Goal: Check status: Check status

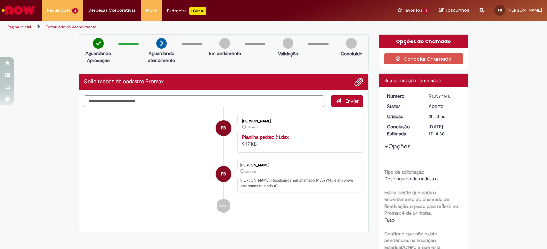
click at [319, 141] on div "Planilha padrão (1).xlsx 9.17 KB" at bounding box center [299, 140] width 114 height 14
drag, startPoint x: 428, startPoint y: 95, endPoint x: 457, endPoint y: 107, distance: 30.9
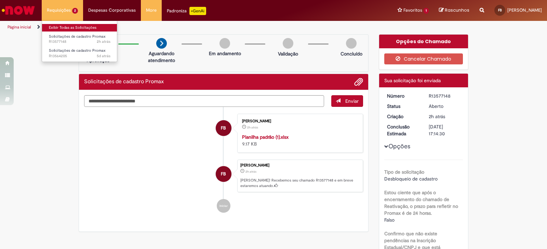
click at [59, 27] on link "Exibir Todas as Solicitações" at bounding box center [79, 28] width 75 height 8
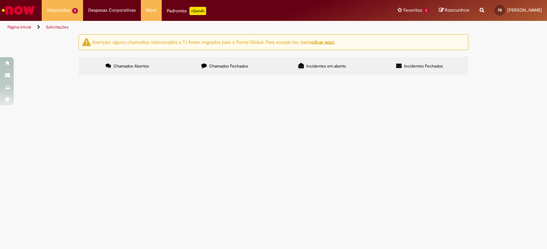
click at [234, 62] on label "Chamados Fechados" at bounding box center [224, 66] width 97 height 18
